Goal: Transaction & Acquisition: Book appointment/travel/reservation

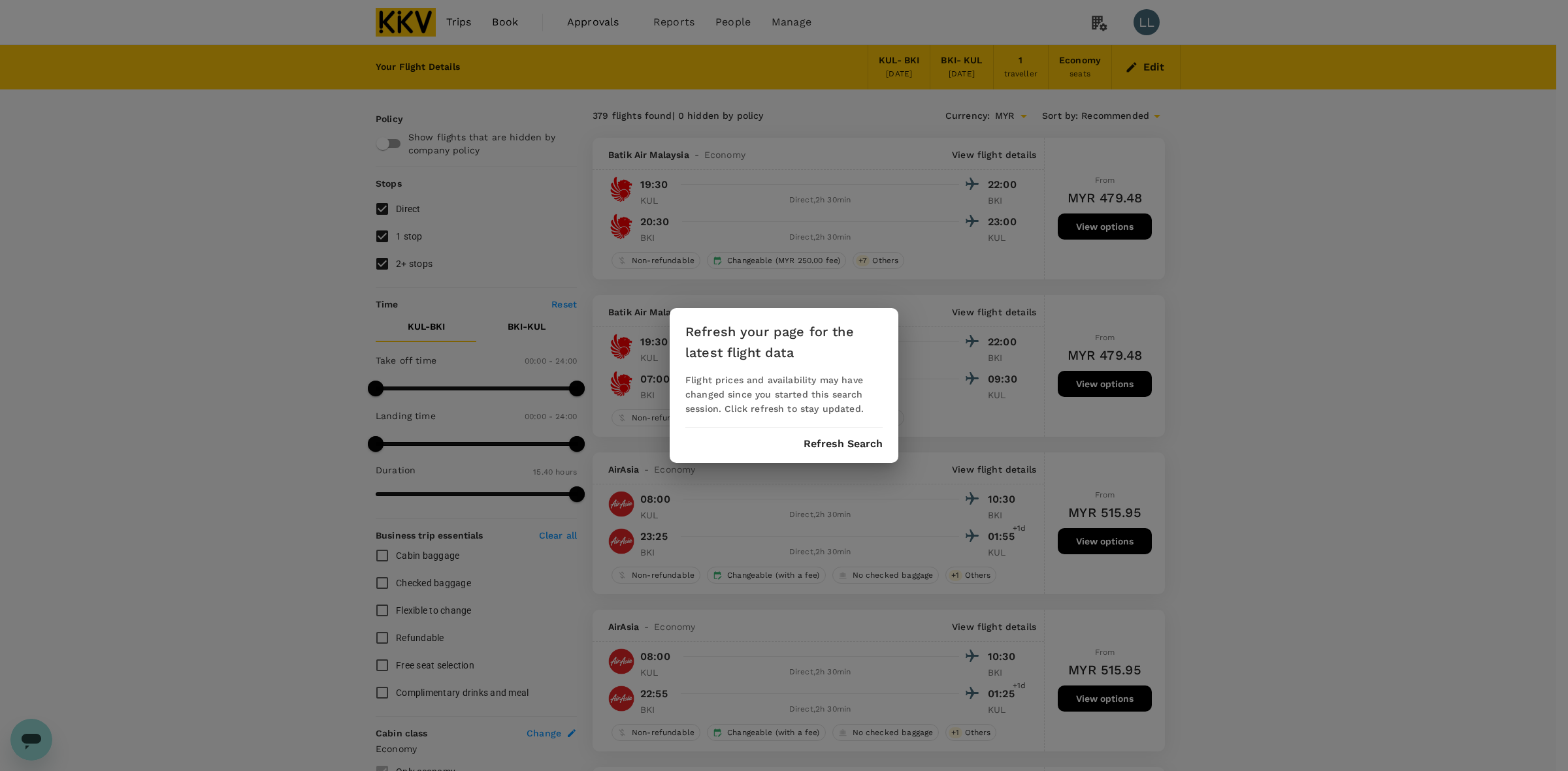
drag, startPoint x: 828, startPoint y: 457, endPoint x: 834, endPoint y: 448, distance: 10.8
click at [828, 458] on div "Refresh your page for the latest flight data Flight prices and availability may…" at bounding box center [784, 385] width 229 height 155
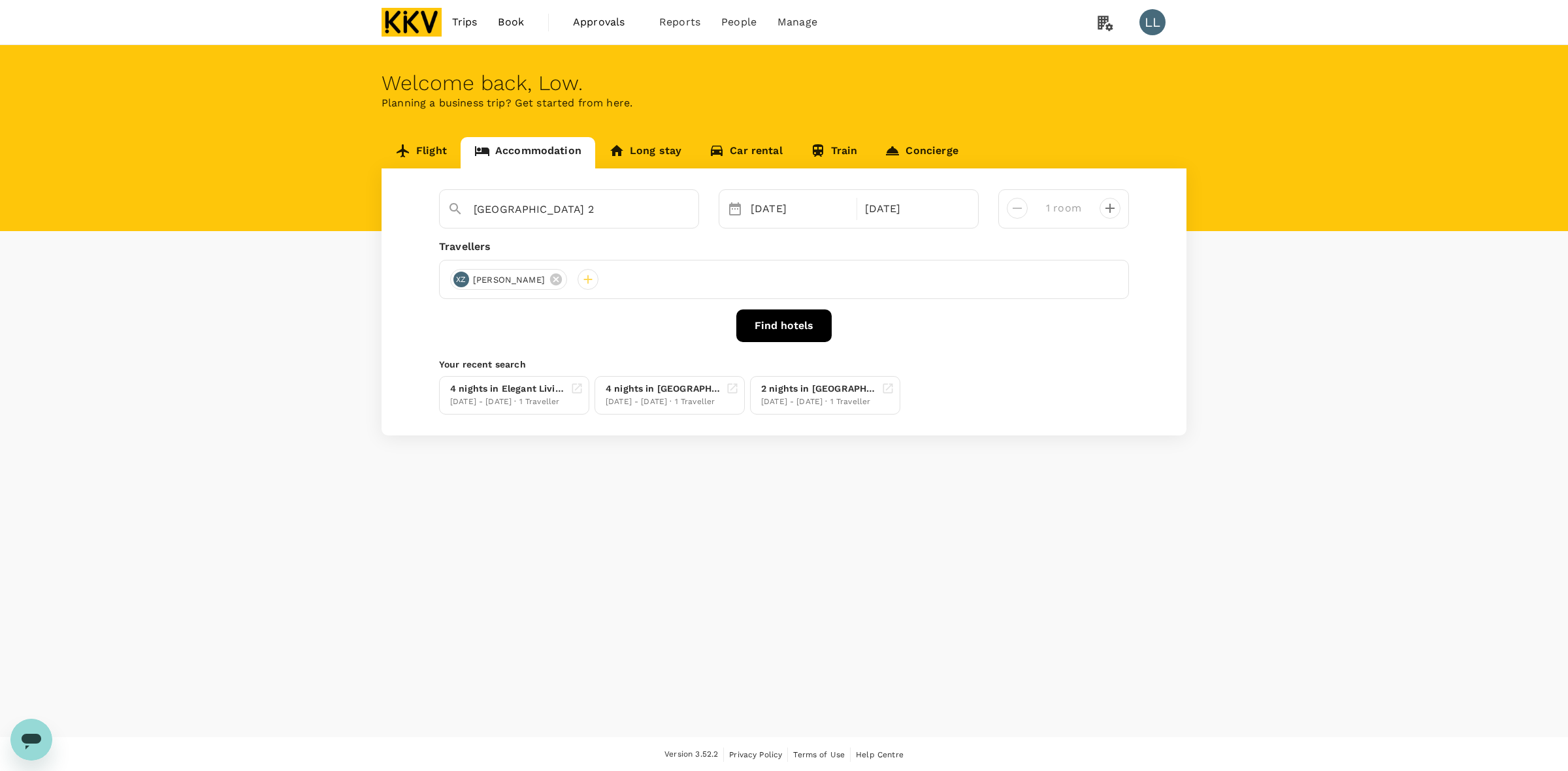
click at [1374, 312] on div "Flight Accommodation Long stay Car rental Train Concierge [GEOGRAPHIC_DATA] 2 […" at bounding box center [784, 287] width 1568 height 298
click at [857, 722] on div "Welcome back , Low . Planning a business trip? Get started from here. Flight Ac…" at bounding box center [784, 391] width 1568 height 692
